Goal: Navigation & Orientation: Find specific page/section

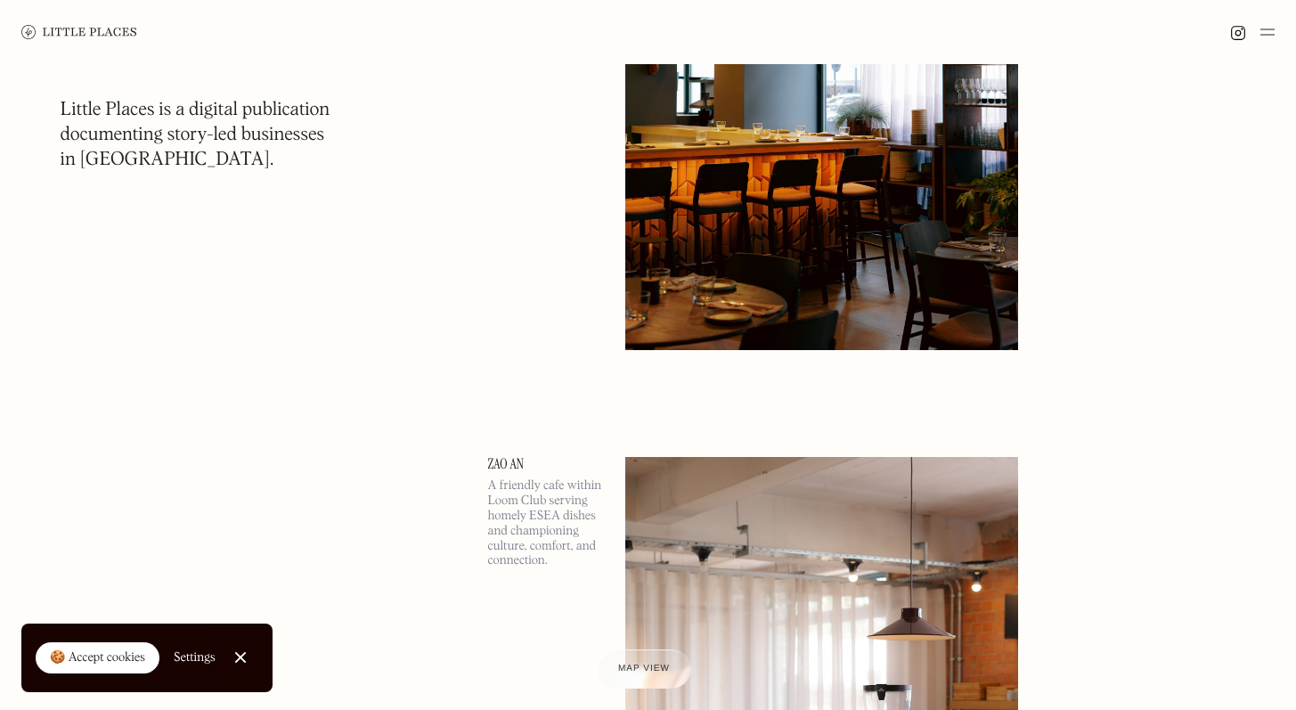
scroll to position [1245, 0]
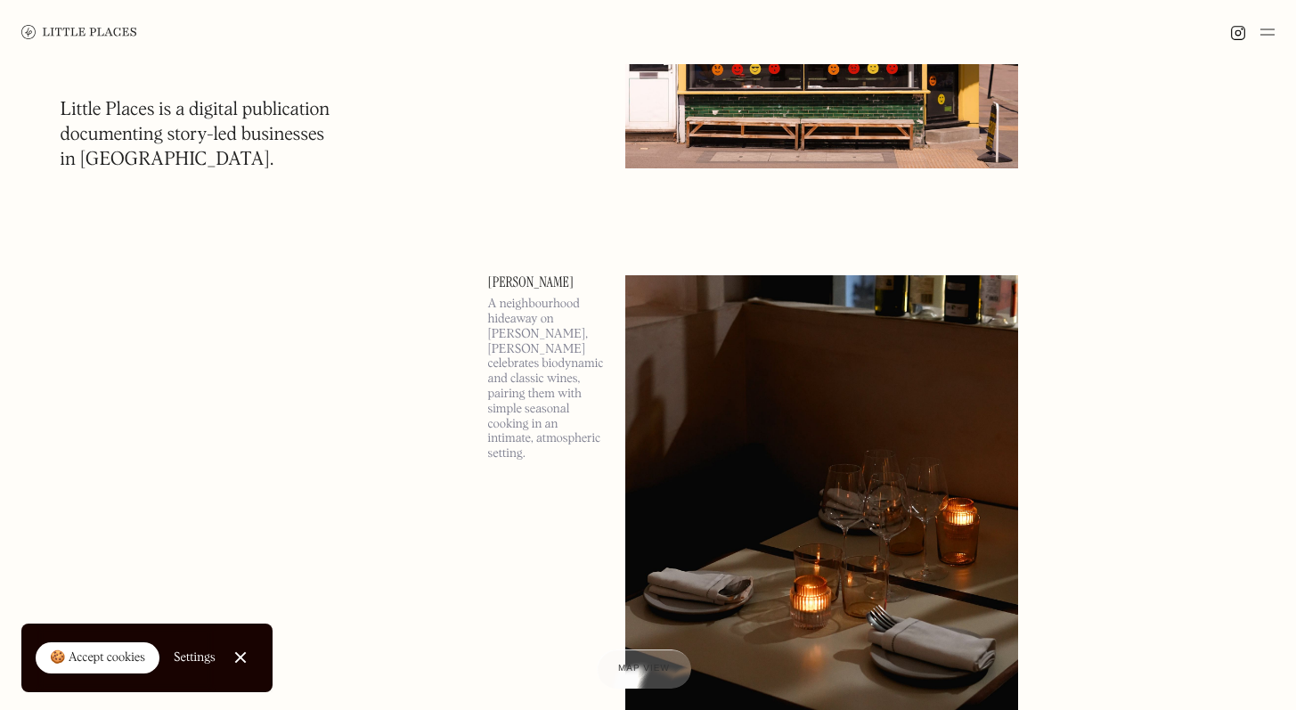
click at [1272, 29] on img at bounding box center [1267, 31] width 14 height 21
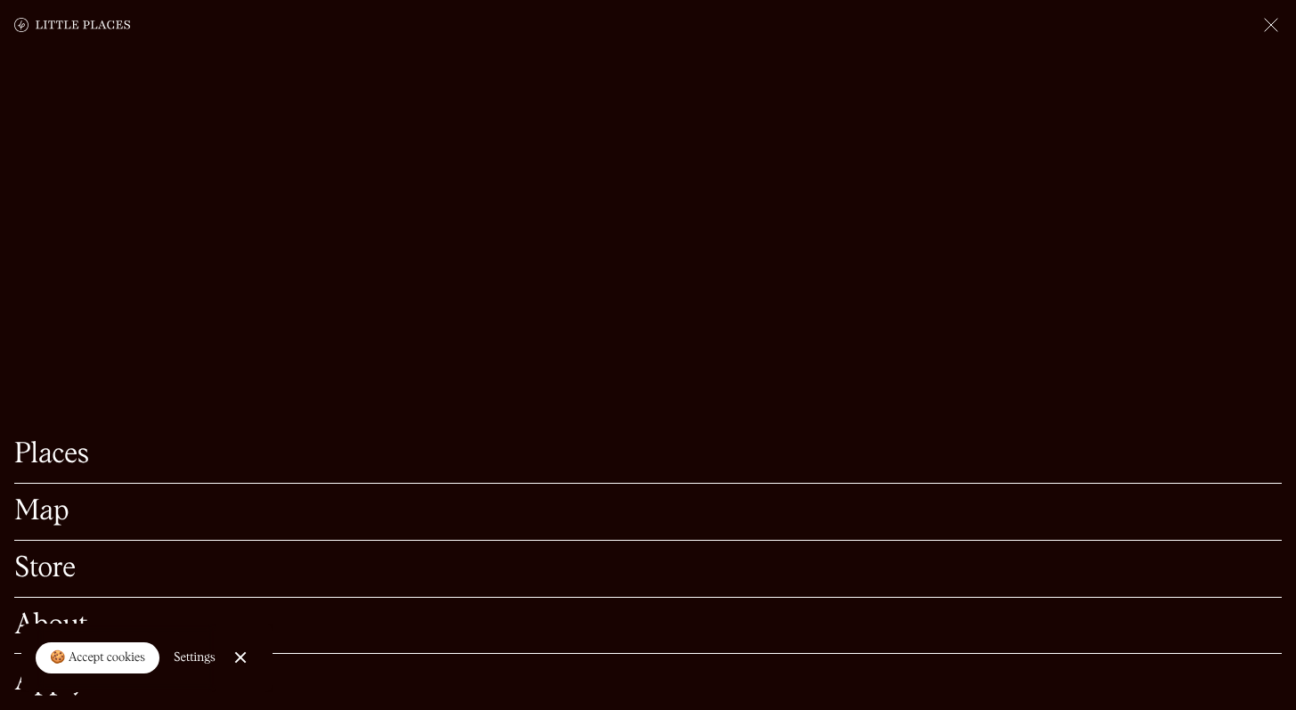
click at [78, 441] on link "Places" at bounding box center [647, 455] width 1267 height 28
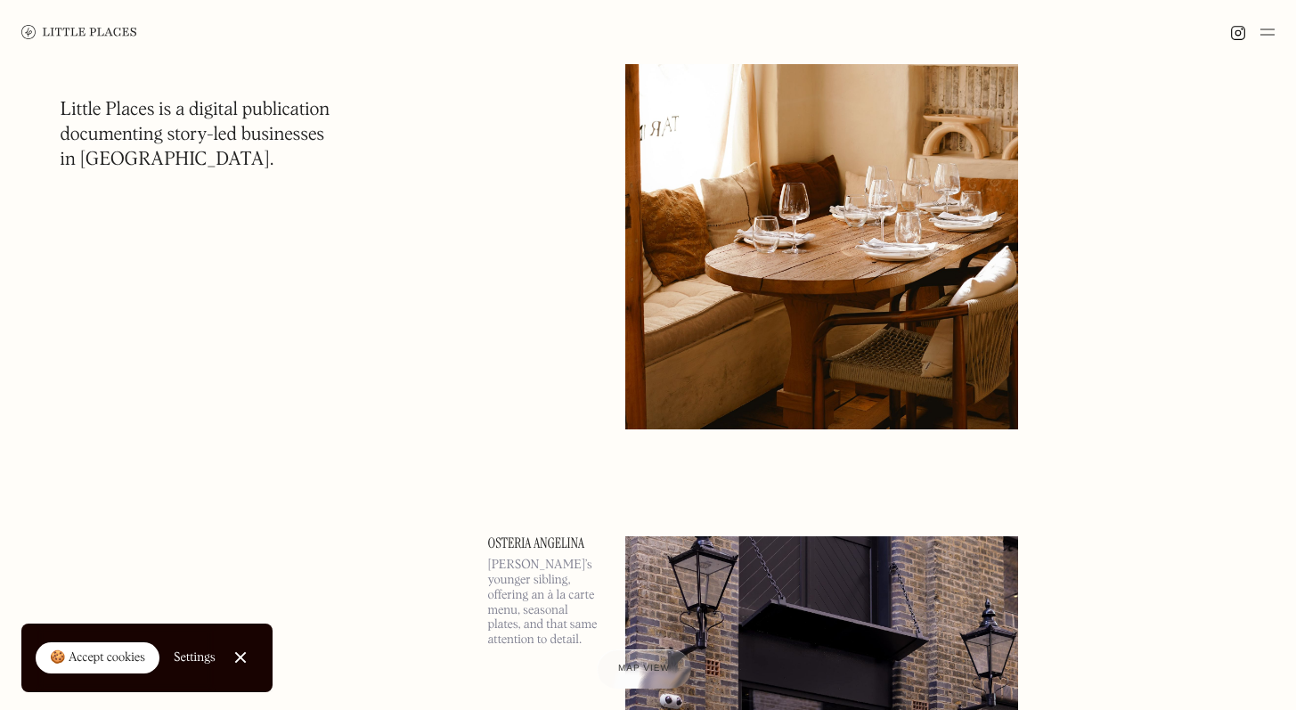
scroll to position [7771, 0]
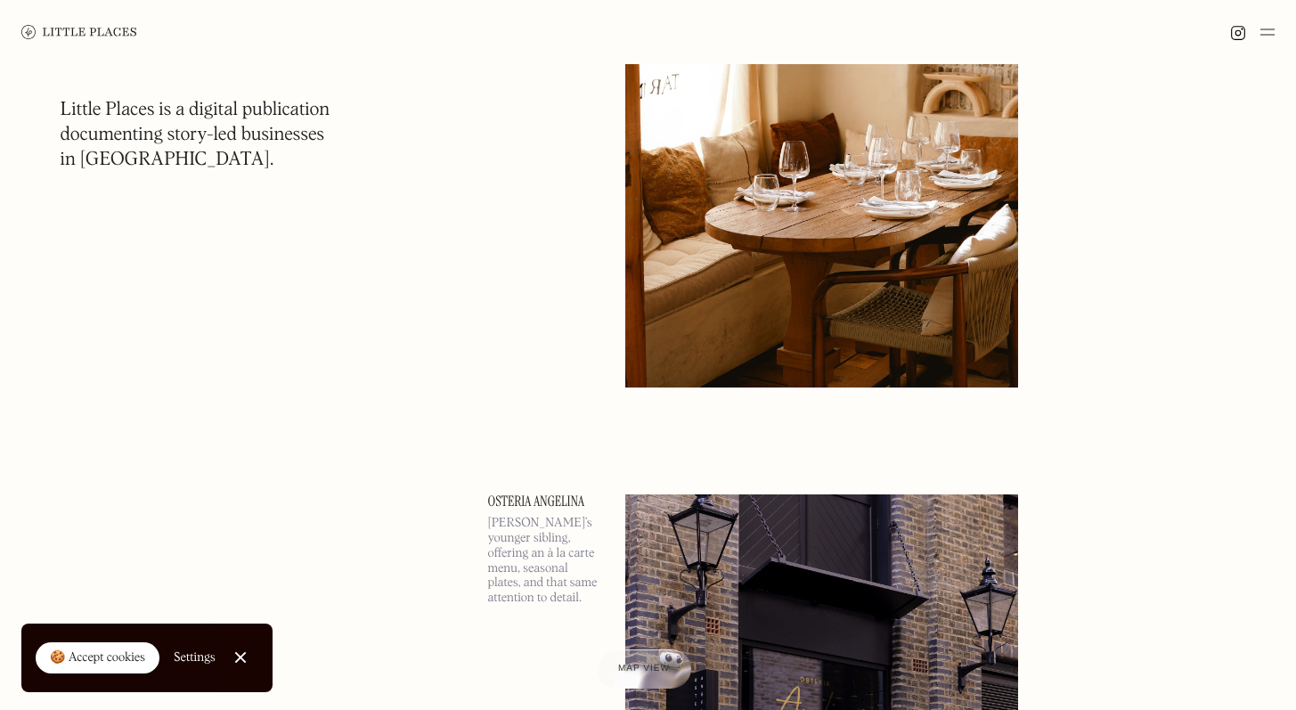
click at [81, 660] on div "🍪 Accept cookies" at bounding box center [97, 658] width 95 height 18
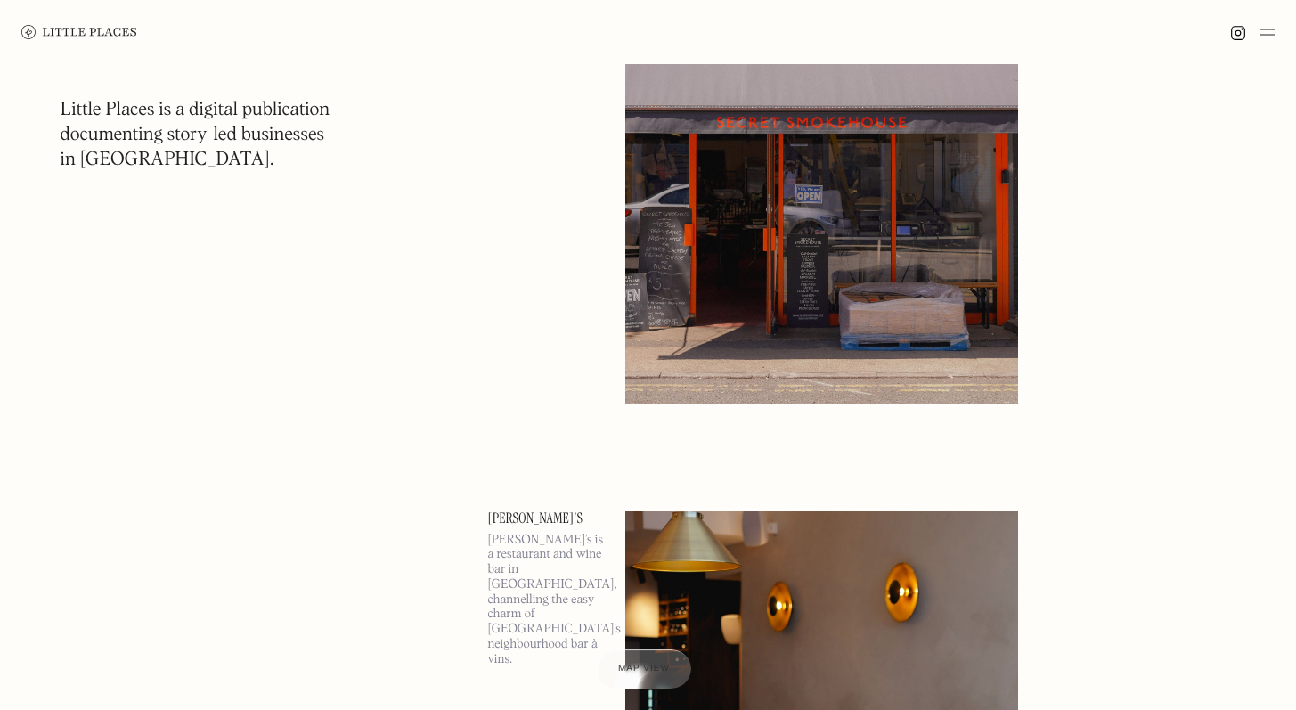
scroll to position [10655, 0]
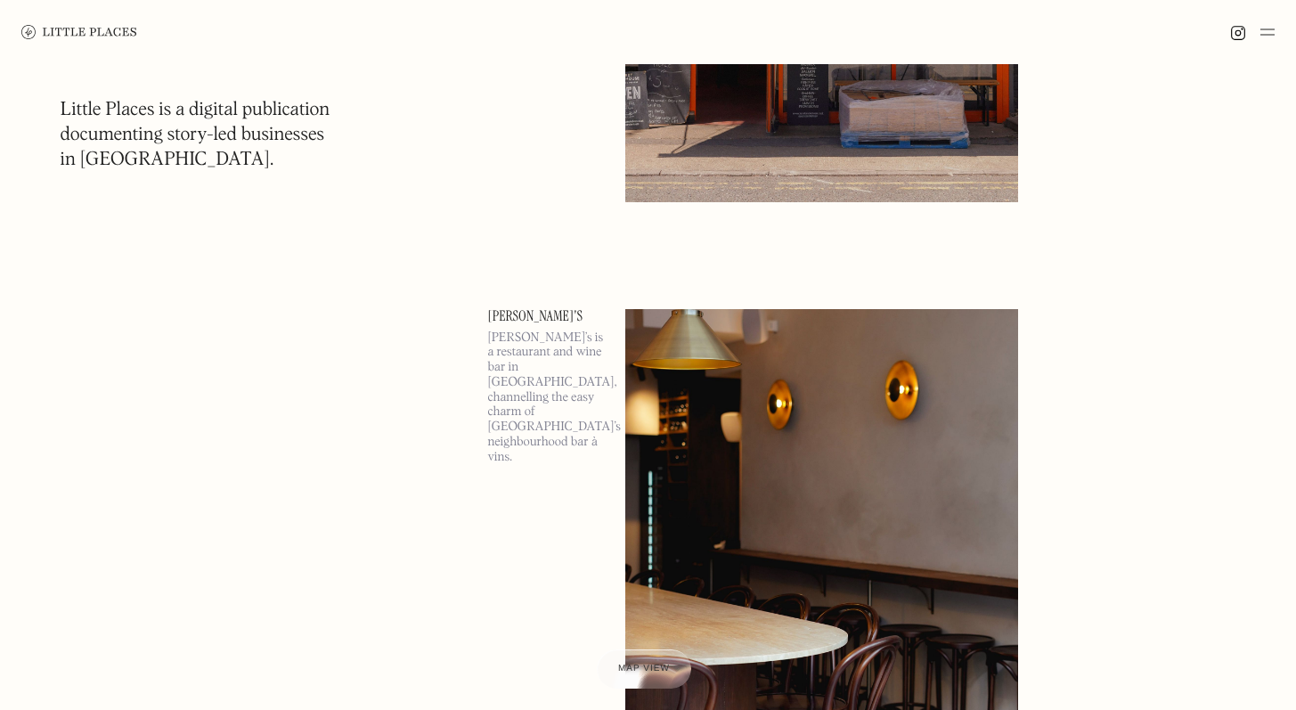
click at [52, 35] on img at bounding box center [79, 32] width 116 height 14
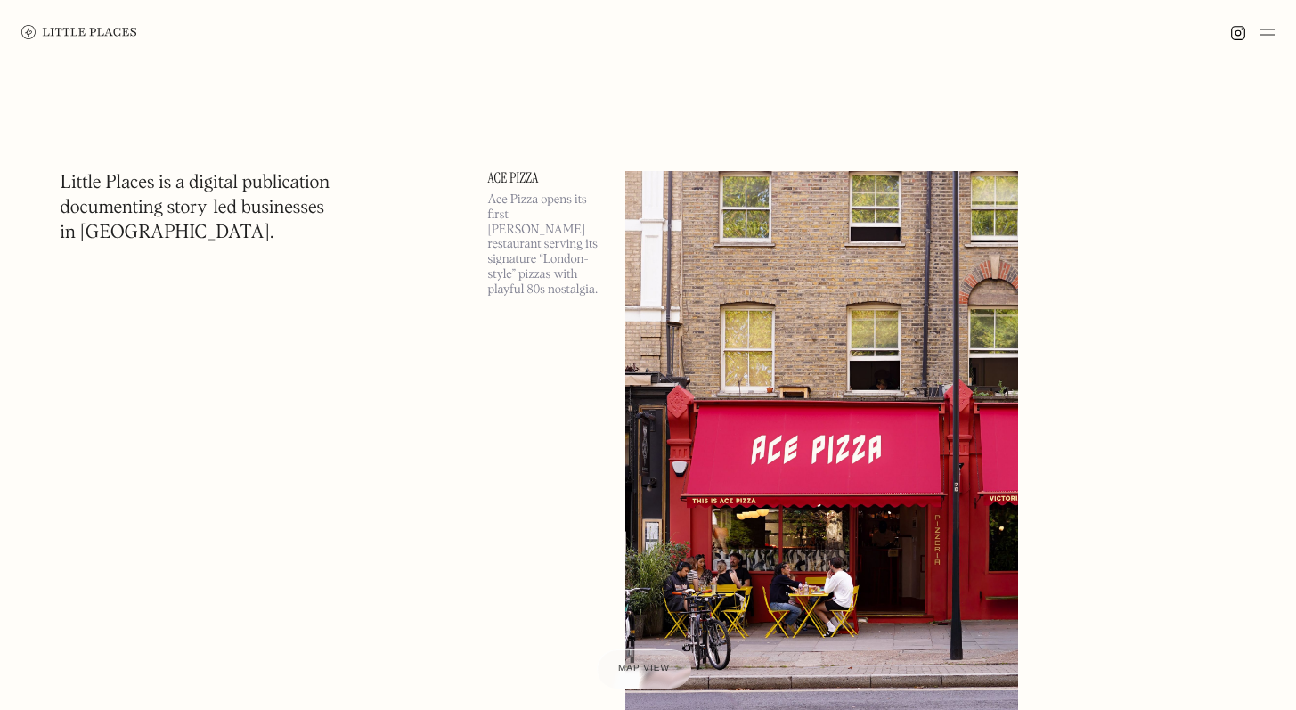
click at [1264, 31] on img at bounding box center [1267, 31] width 14 height 21
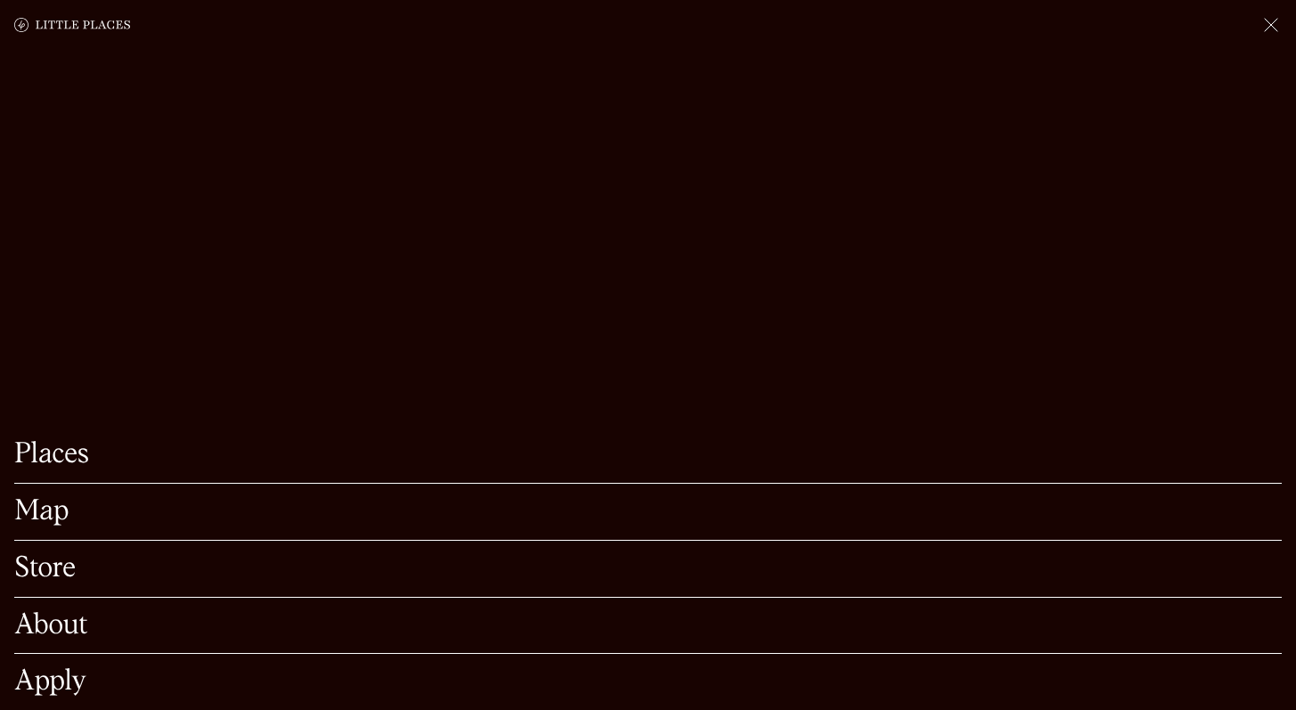
click at [171, 498] on link "Map" at bounding box center [647, 512] width 1267 height 28
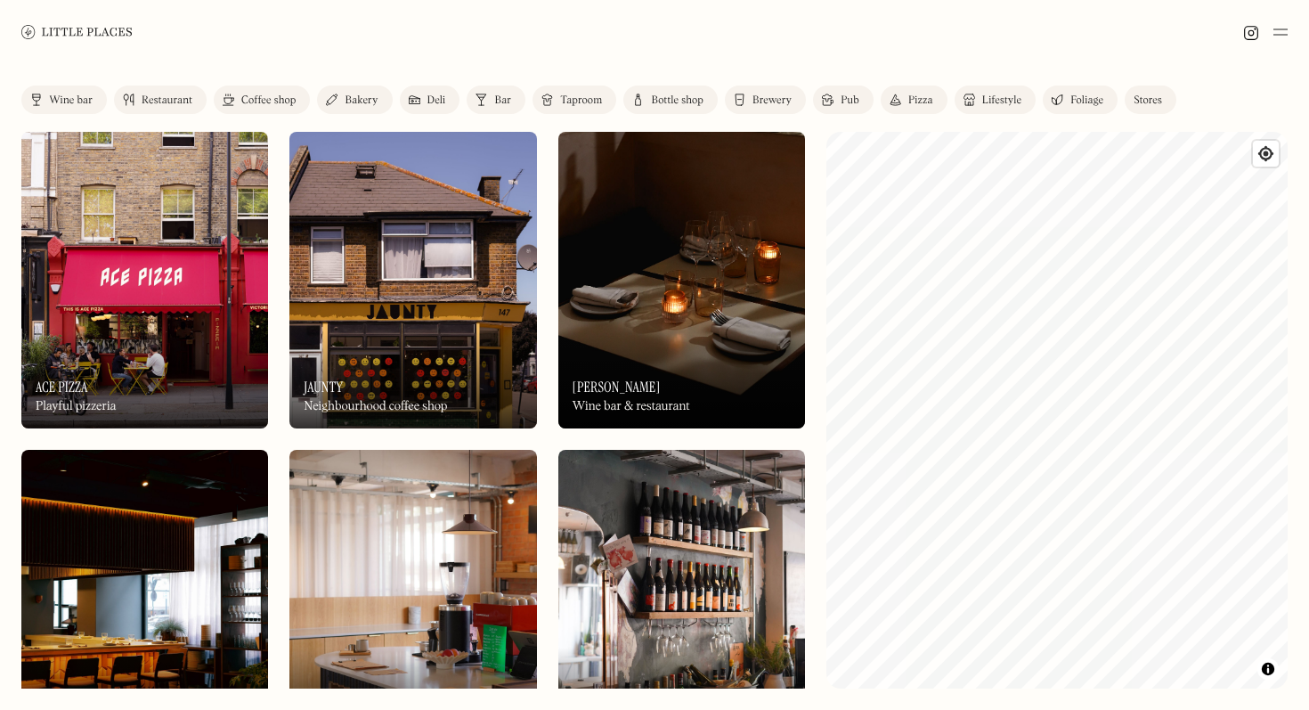
click at [1305, 425] on div "Label Wine bar Restaurant Coffee shop Bakery Deli Bar Taproom Bottle shop Brewe…" at bounding box center [654, 387] width 1309 height 646
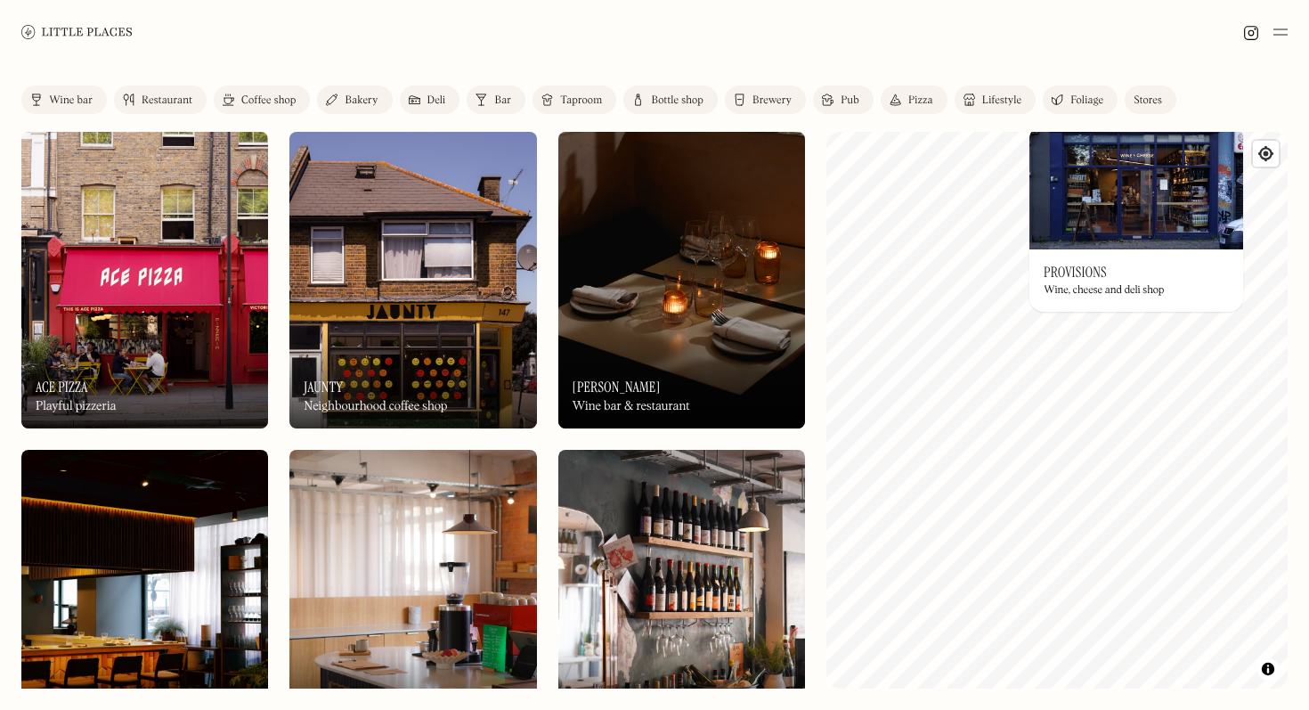
click at [1086, 258] on div "© Mapbox © OpenStreetMap Improve this map On Our Radar Provisions Wine, cheese …" at bounding box center [1056, 410] width 461 height 556
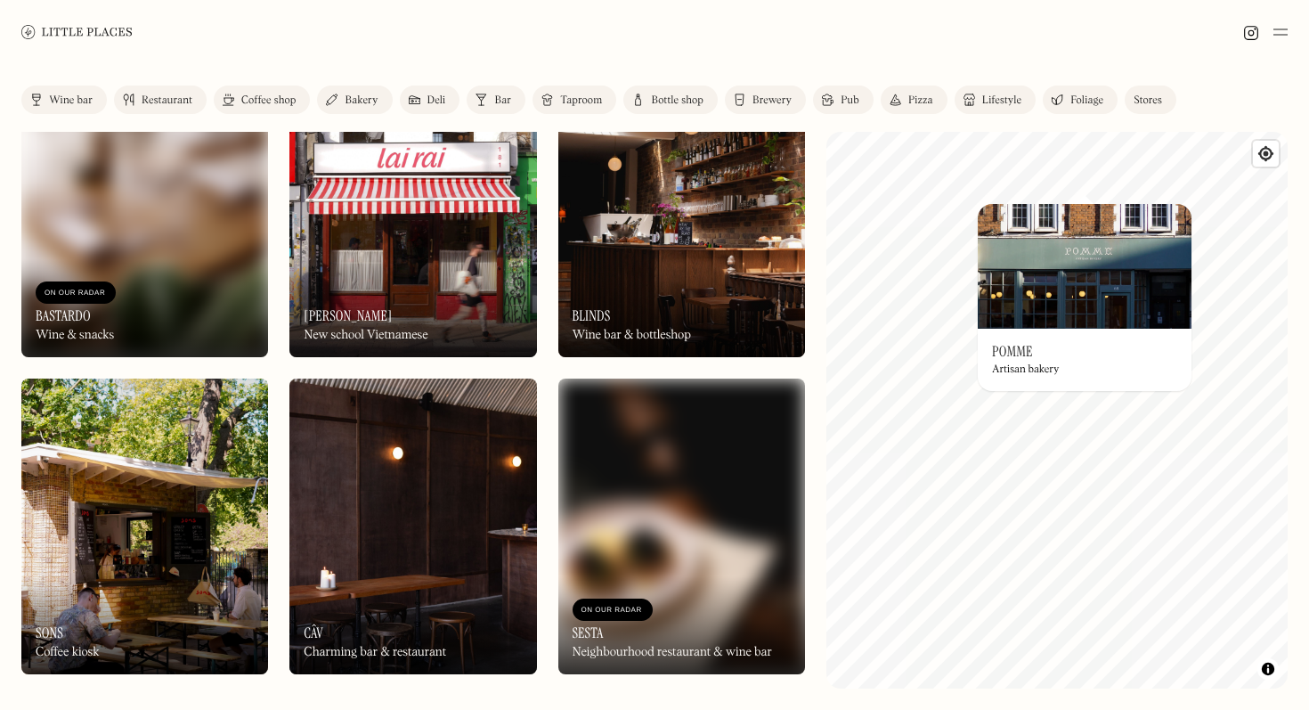
scroll to position [2895, 0]
